Goal: Task Accomplishment & Management: Manage account settings

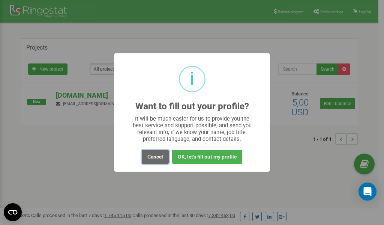
click at [150, 156] on button "Cancel" at bounding box center [155, 157] width 27 height 14
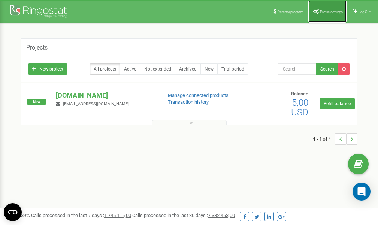
click at [326, 10] on span "Profile settings" at bounding box center [331, 12] width 23 height 4
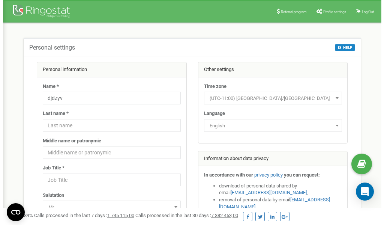
scroll to position [38, 0]
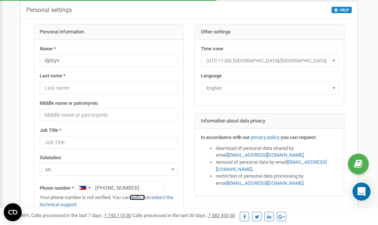
click at [139, 197] on link "verify it" at bounding box center [137, 197] width 15 height 6
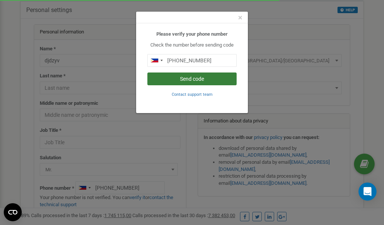
click at [189, 77] on button "Send code" at bounding box center [191, 78] width 89 height 13
